Goal: Information Seeking & Learning: Learn about a topic

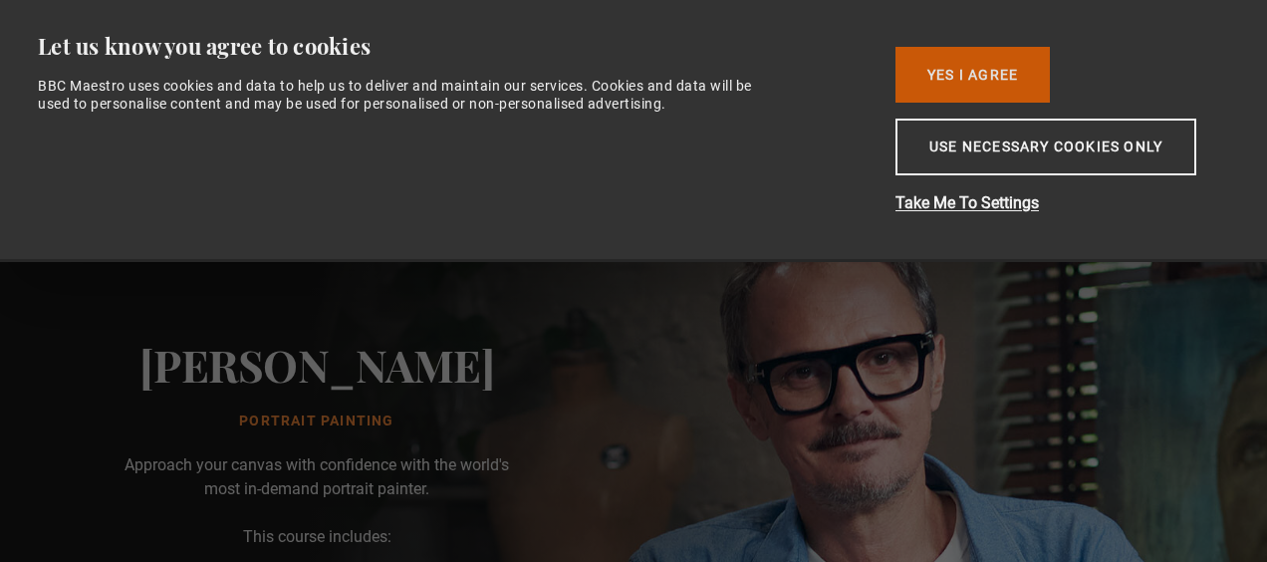
click at [944, 80] on button "Yes I Agree" at bounding box center [972, 75] width 154 height 56
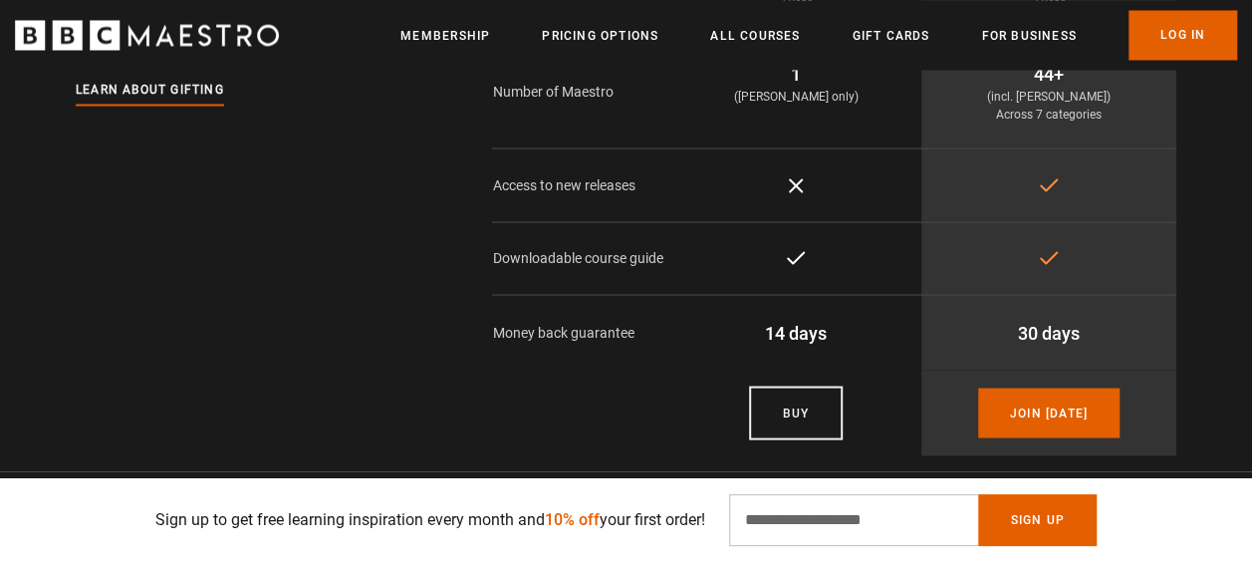
scroll to position [5481, 0]
click at [770, 30] on link "All Courses" at bounding box center [755, 36] width 90 height 20
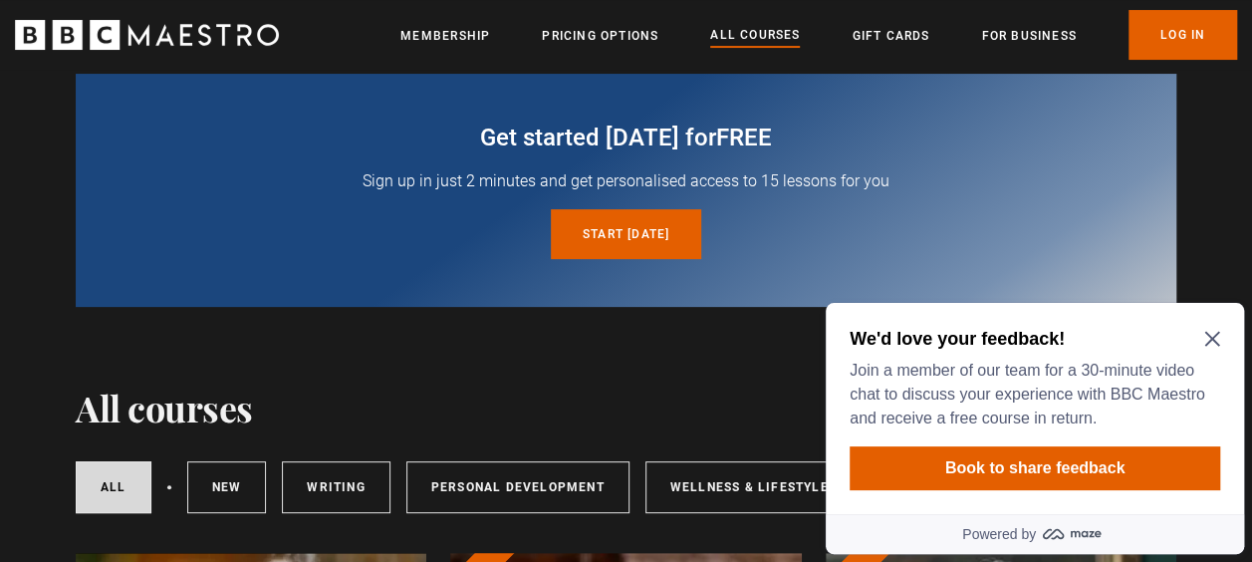
scroll to position [358, 0]
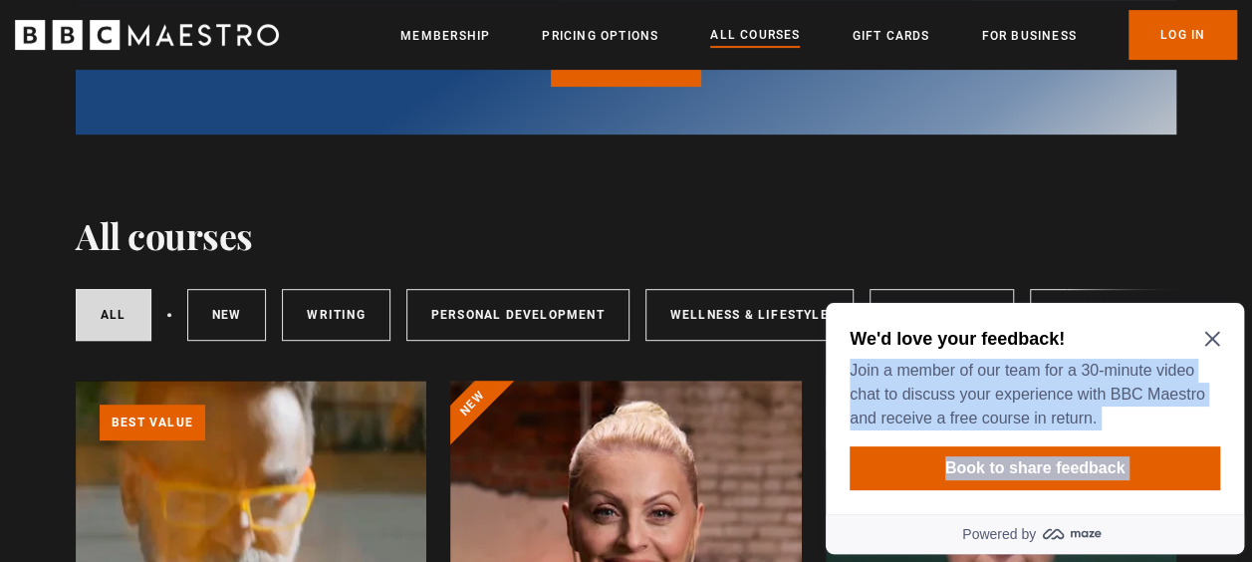
drag, startPoint x: 1222, startPoint y: 337, endPoint x: 1210, endPoint y: 338, distance: 12.0
click at [1210, 338] on div "We'd love your feedback! Join a member of our team for a 30-minute video chat t…" at bounding box center [1035, 408] width 418 height 211
click at [1210, 338] on icon "Close Maze Prompt" at bounding box center [1211, 339] width 15 height 15
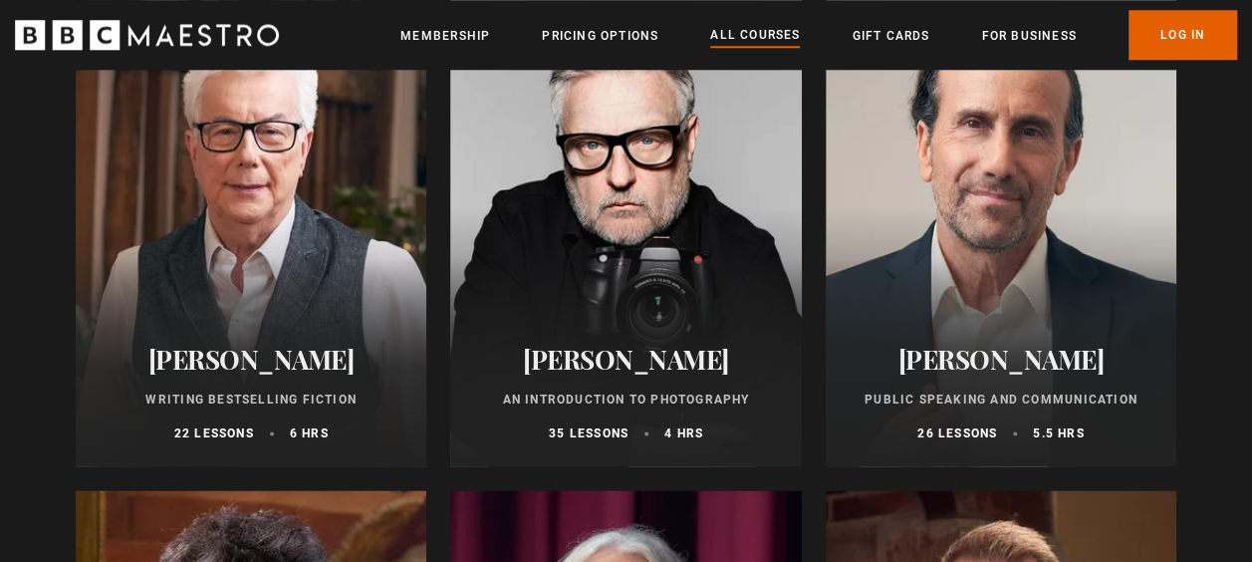
scroll to position [4773, 0]
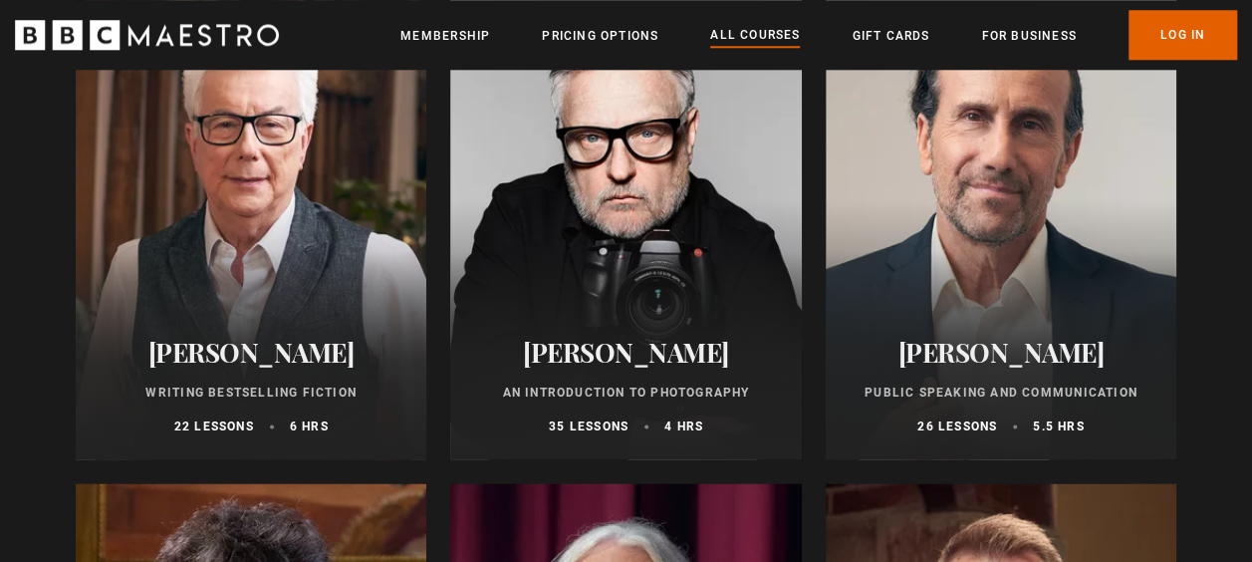
click at [649, 351] on h2 "[PERSON_NAME]" at bounding box center [625, 352] width 303 height 31
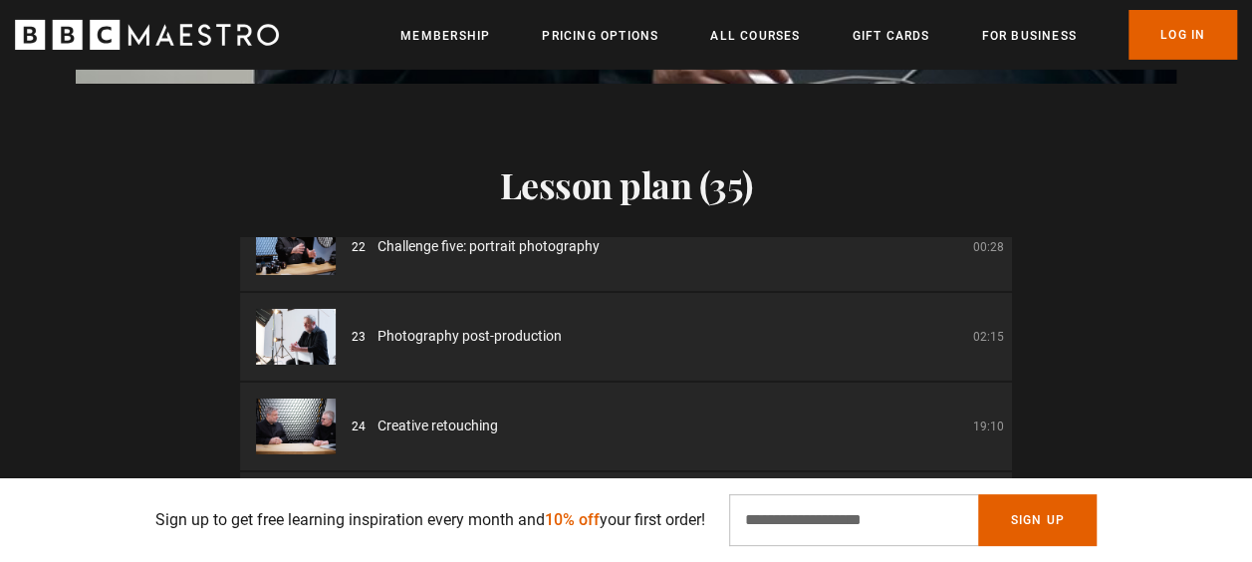
scroll to position [0, 1253]
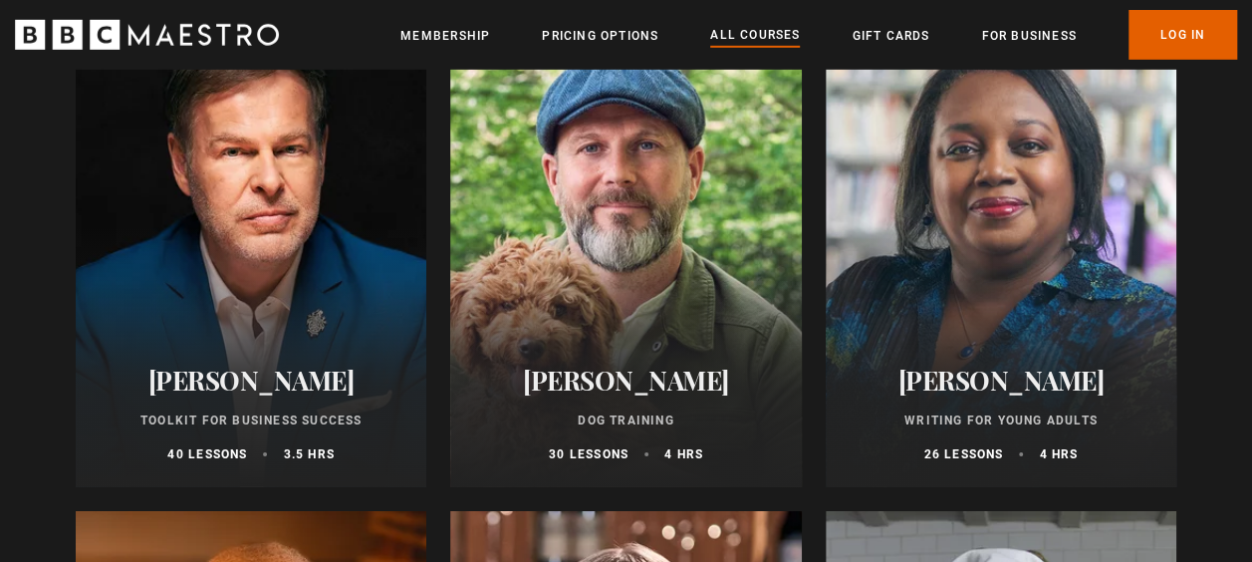
scroll to position [6754, 0]
